Goal: Information Seeking & Learning: Learn about a topic

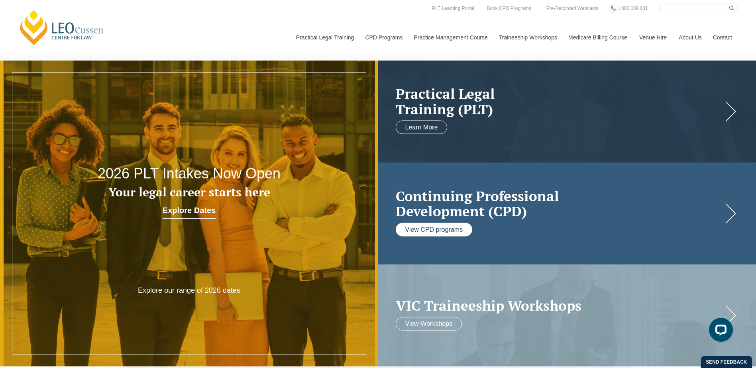
click at [456, 230] on link "View CPD programs" at bounding box center [434, 230] width 77 height 14
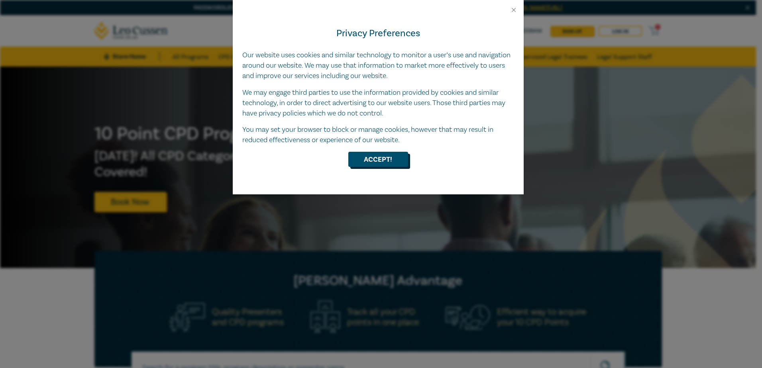
click at [378, 155] on button "Accept!" at bounding box center [378, 159] width 60 height 15
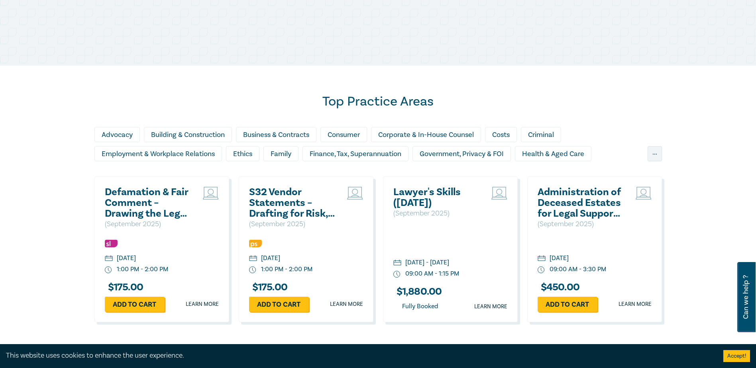
scroll to position [438, 0]
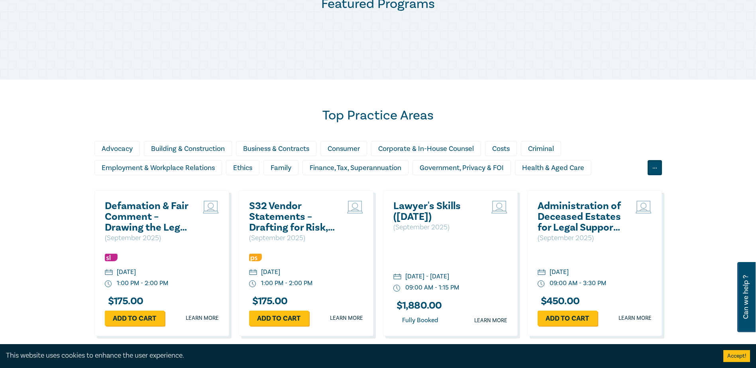
click at [656, 171] on div "..." at bounding box center [655, 167] width 14 height 15
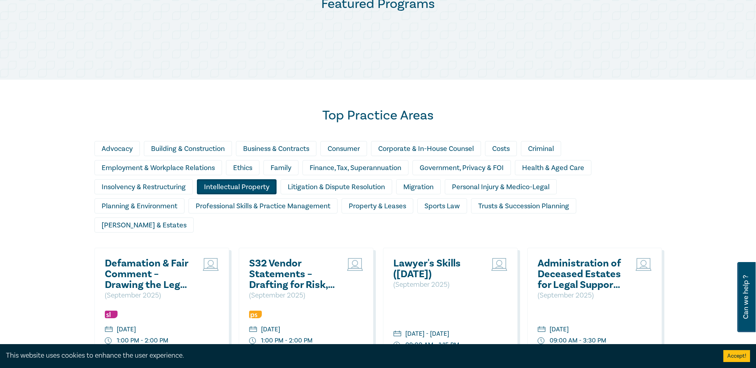
click at [261, 188] on div "Intellectual Property" at bounding box center [237, 186] width 80 height 15
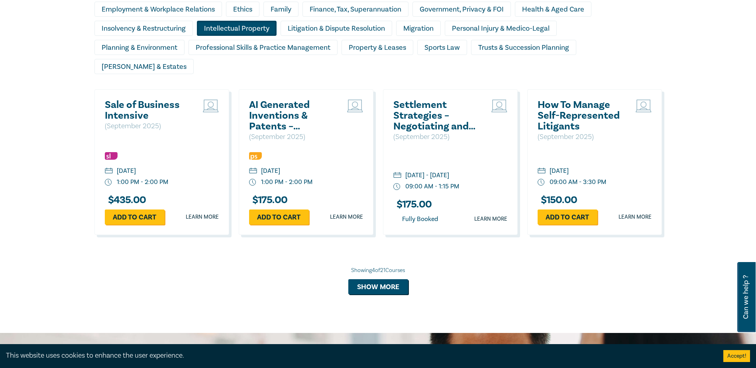
scroll to position [598, 0]
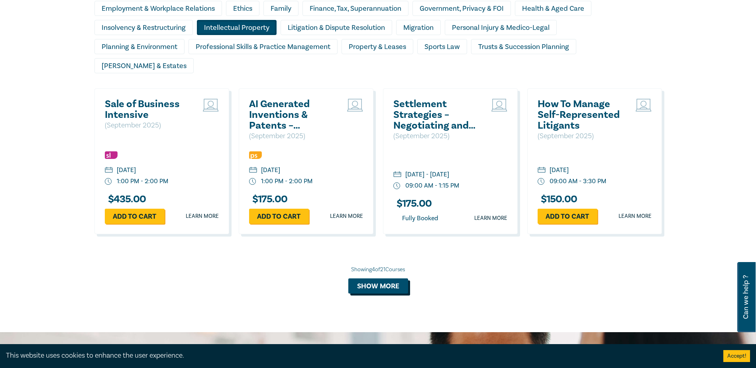
drag, startPoint x: 387, startPoint y: 265, endPoint x: 384, endPoint y: 268, distance: 4.2
click at [387, 279] on button "Show more" at bounding box center [378, 286] width 60 height 15
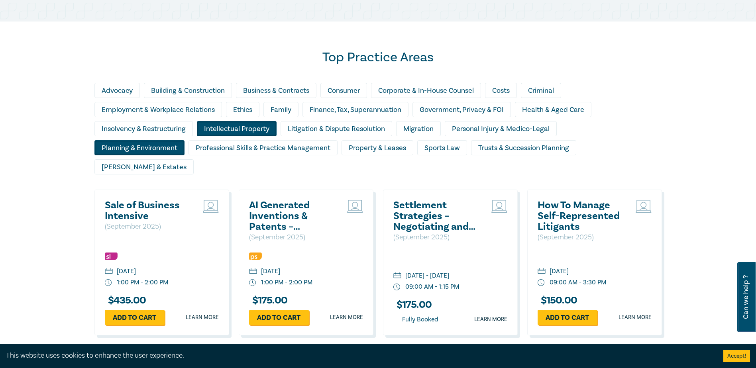
scroll to position [478, 0]
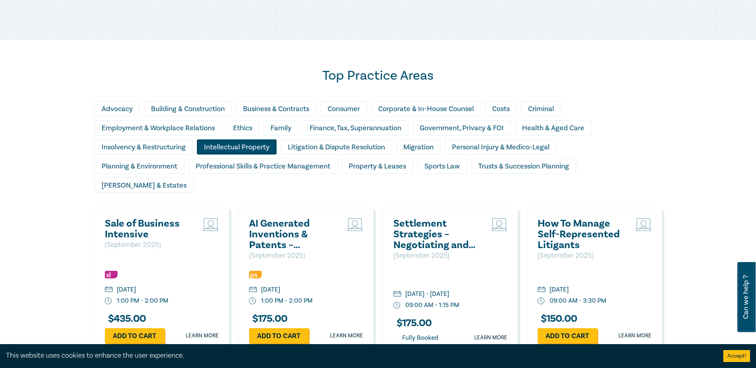
click at [263, 147] on div "Intellectual Property" at bounding box center [237, 146] width 80 height 15
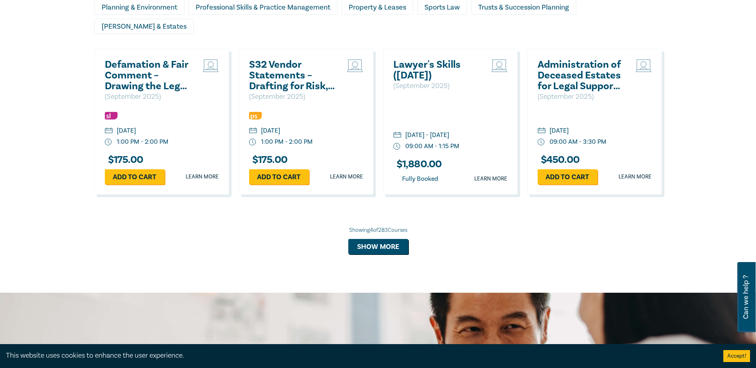
scroll to position [638, 0]
click at [362, 239] on button "Show more" at bounding box center [378, 246] width 60 height 15
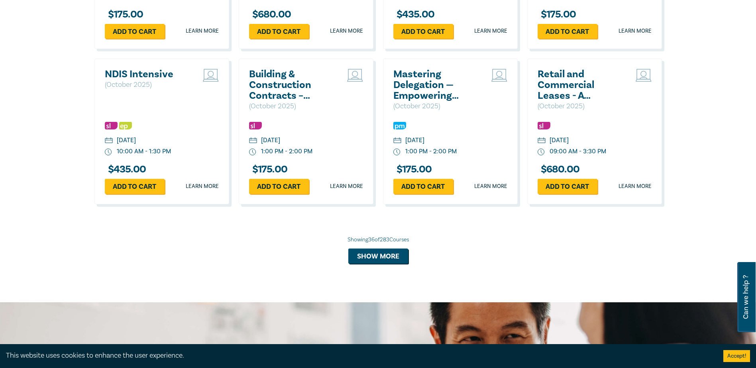
scroll to position [1873, 0]
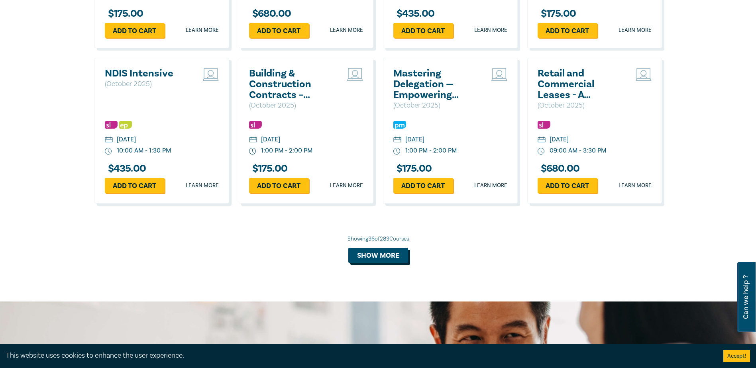
click at [377, 248] on button "Show more" at bounding box center [378, 255] width 60 height 15
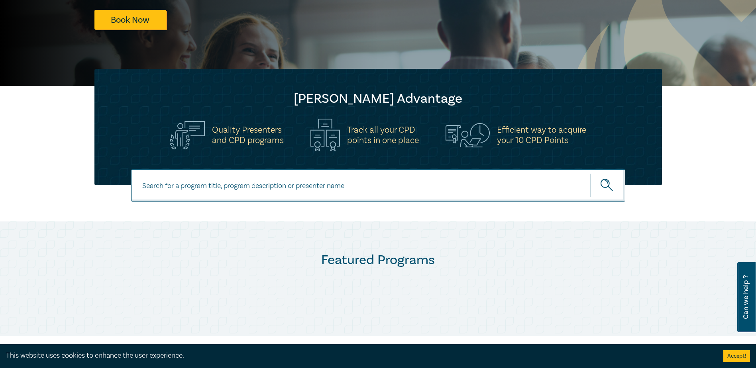
scroll to position [159, 0]
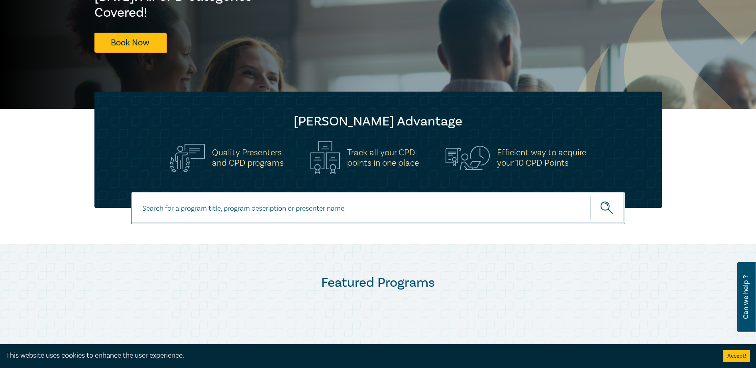
drag, startPoint x: 195, startPoint y: 208, endPoint x: 193, endPoint y: 212, distance: 4.3
click at [194, 211] on input at bounding box center [378, 208] width 494 height 32
type input "copyright"
click at [590, 196] on button "submit" at bounding box center [607, 208] width 35 height 24
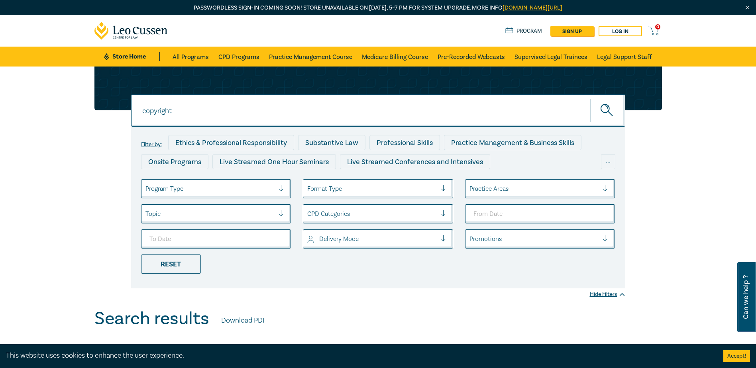
drag, startPoint x: 152, startPoint y: 118, endPoint x: 118, endPoint y: 118, distance: 34.3
click at [118, 117] on div "copyright copyright copyright Filter by: Ethics & Professional Responsibility S…" at bounding box center [378, 178] width 577 height 222
click at [590, 98] on button "submit" at bounding box center [607, 110] width 35 height 24
click at [604, 110] on icon "submit" at bounding box center [608, 111] width 14 height 14
drag, startPoint x: 167, startPoint y: 115, endPoint x: 134, endPoint y: 112, distance: 32.4
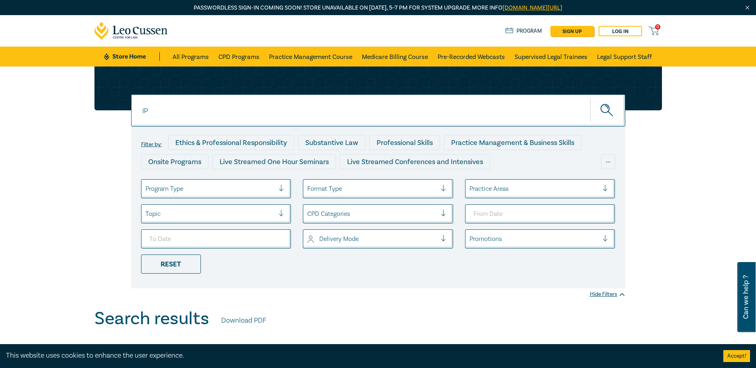
click at [134, 112] on input "IP" at bounding box center [378, 110] width 494 height 32
type input "Intellectual Property"
click at [590, 98] on button "submit" at bounding box center [607, 110] width 35 height 24
click at [605, 111] on icon "submit" at bounding box center [608, 111] width 14 height 14
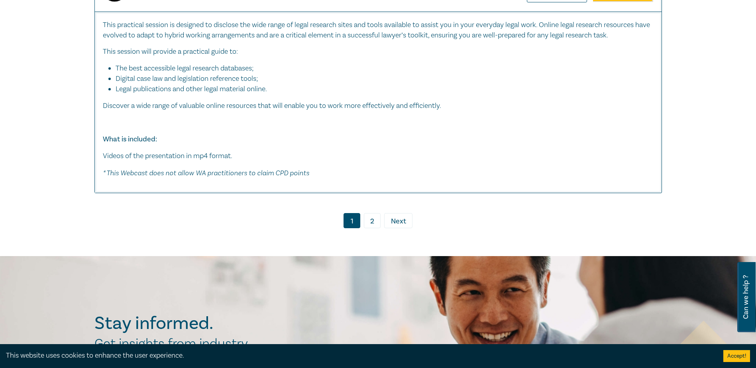
scroll to position [4583, 0]
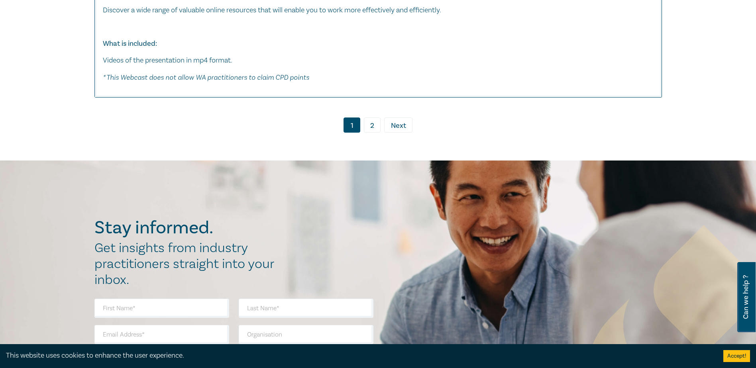
click at [374, 133] on link "2" at bounding box center [372, 125] width 17 height 15
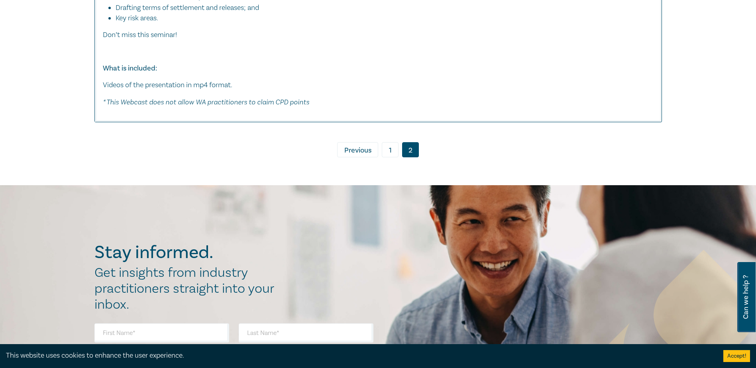
scroll to position [3427, 0]
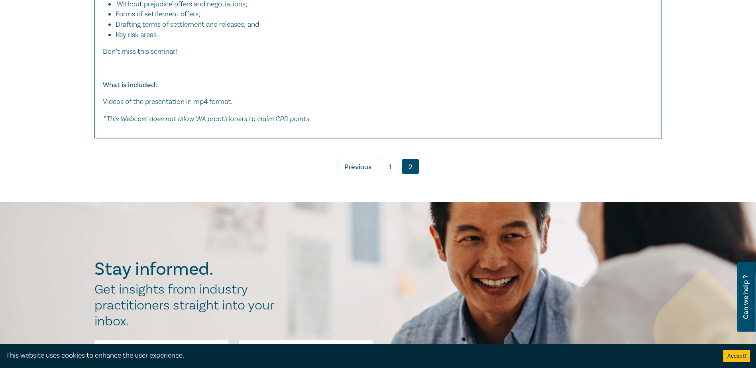
click at [390, 166] on link "1" at bounding box center [390, 166] width 17 height 15
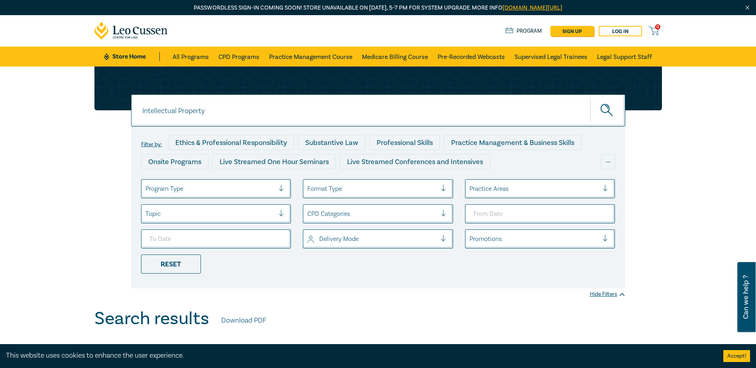
drag, startPoint x: 218, startPoint y: 110, endPoint x: 106, endPoint y: 112, distance: 111.6
click at [106, 112] on div "Intellectual Property Intellectual Property Intellectual Property Filter by: Et…" at bounding box center [378, 178] width 577 height 222
